Goal: Task Accomplishment & Management: Manage account settings

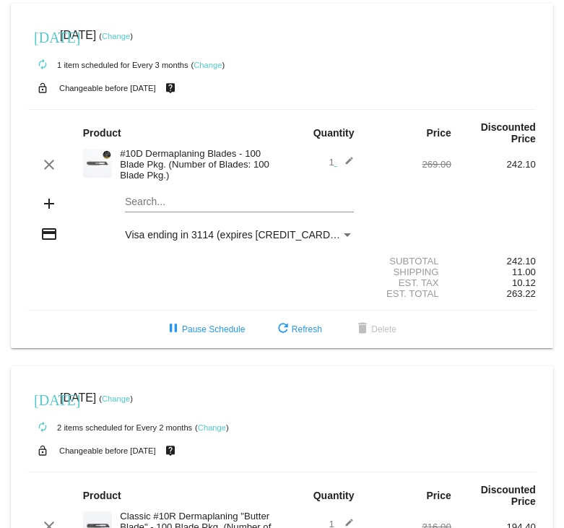
click at [130, 36] on link "Change" at bounding box center [116, 36] width 28 height 9
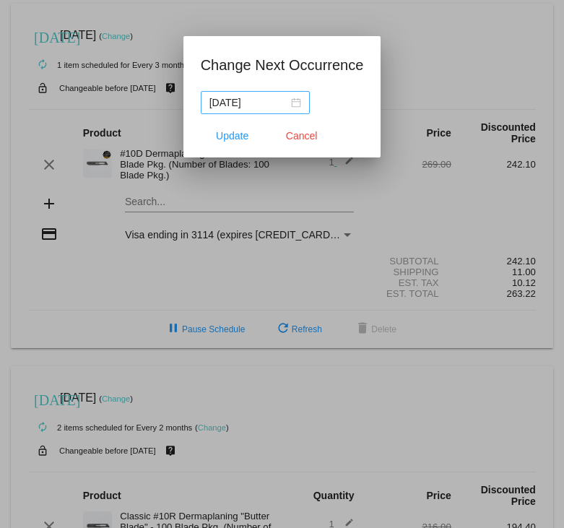
click at [281, 103] on div "[DATE]" at bounding box center [255, 103] width 92 height 16
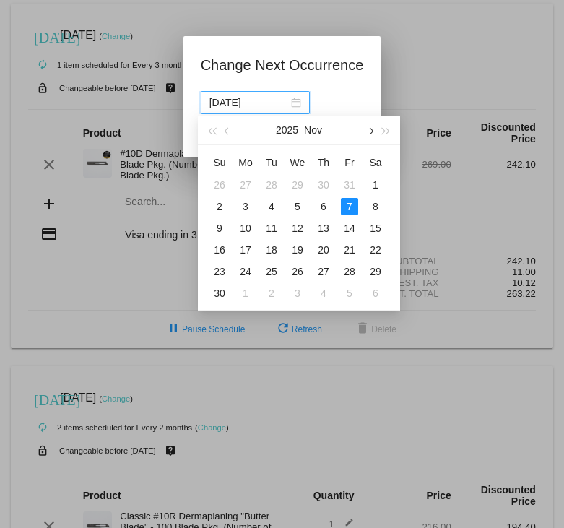
click at [372, 130] on span "button" at bounding box center [369, 131] width 7 height 7
click at [249, 180] on div "1" at bounding box center [245, 184] width 17 height 17
type input "[DATE]"
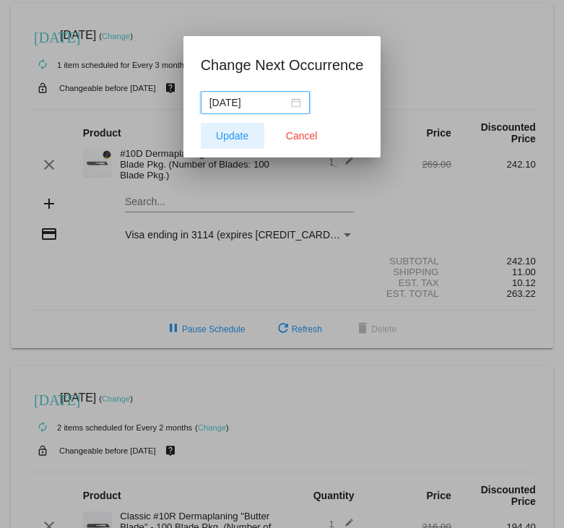
click at [227, 134] on span "Update" at bounding box center [232, 136] width 32 height 12
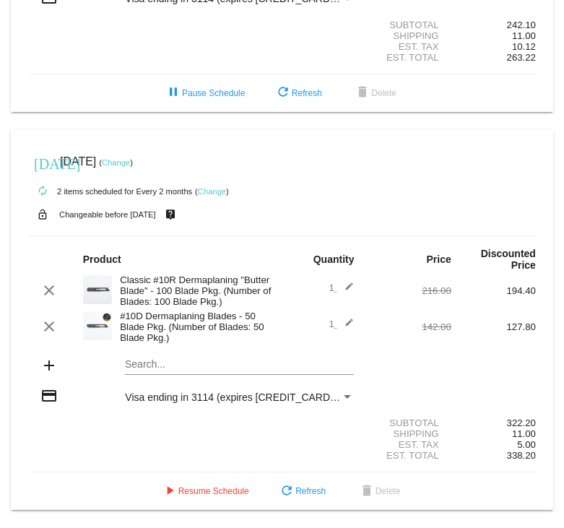
scroll to position [251, 0]
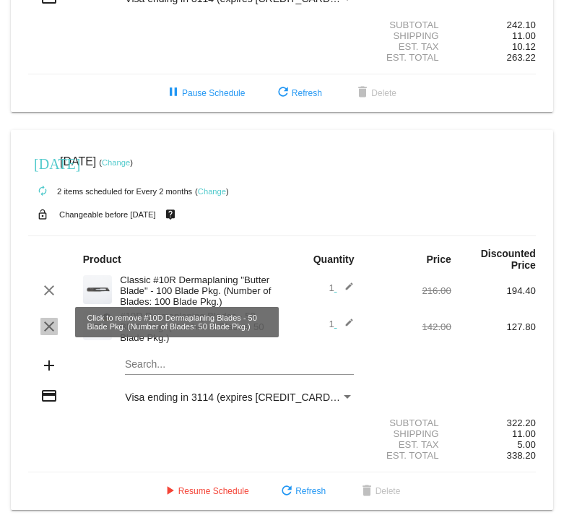
click at [47, 328] on mat-icon "clear" at bounding box center [48, 326] width 17 height 17
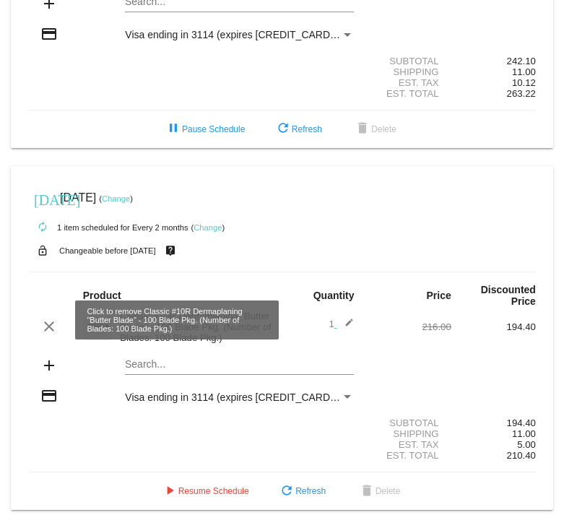
scroll to position [214, 0]
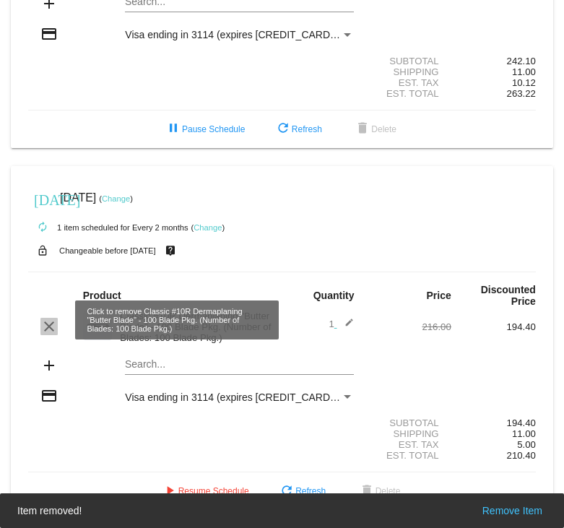
click at [49, 318] on mat-icon "clear" at bounding box center [48, 326] width 17 height 17
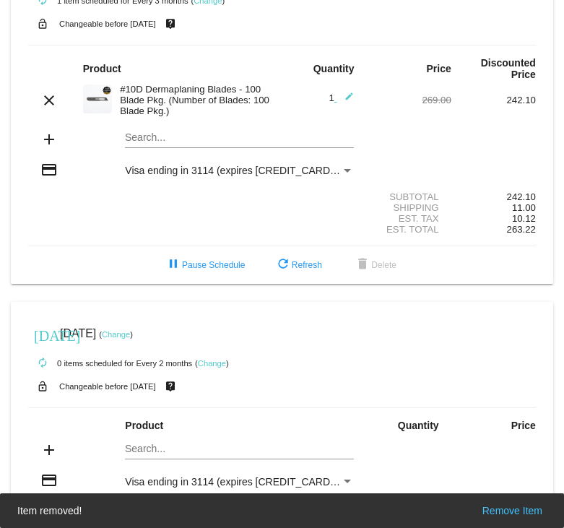
scroll to position [160, 0]
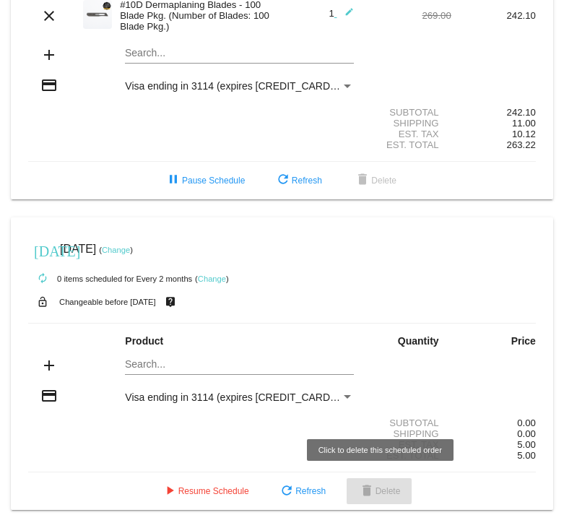
click at [386, 493] on span "delete Delete" at bounding box center [379, 491] width 43 height 10
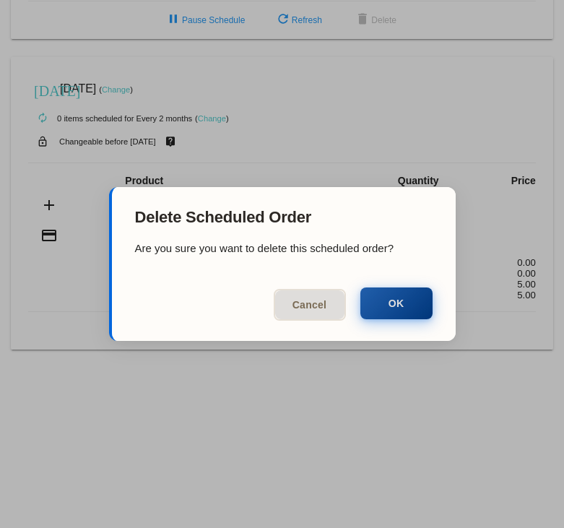
click at [403, 305] on button "OK" at bounding box center [396, 303] width 72 height 32
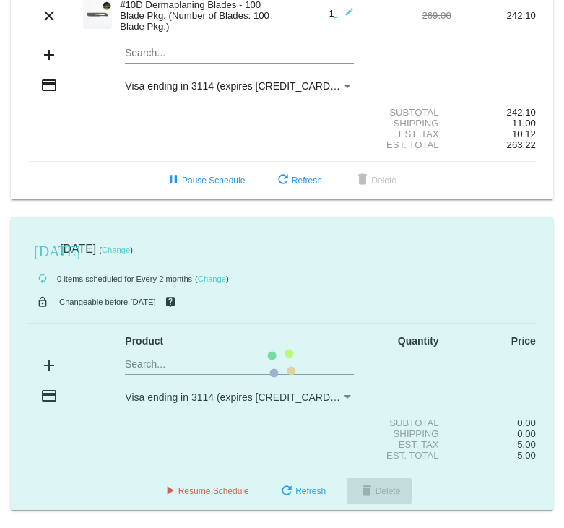
scroll to position [0, 0]
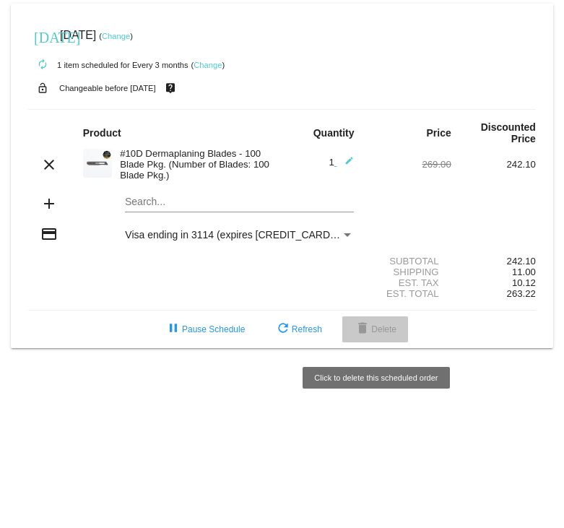
click at [366, 338] on mat-icon "delete" at bounding box center [362, 329] width 17 height 17
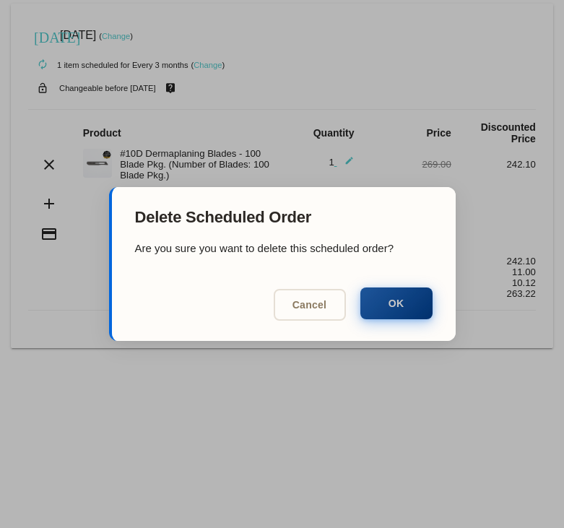
click at [395, 300] on button "OK" at bounding box center [396, 303] width 72 height 32
